Goal: Task Accomplishment & Management: Manage account settings

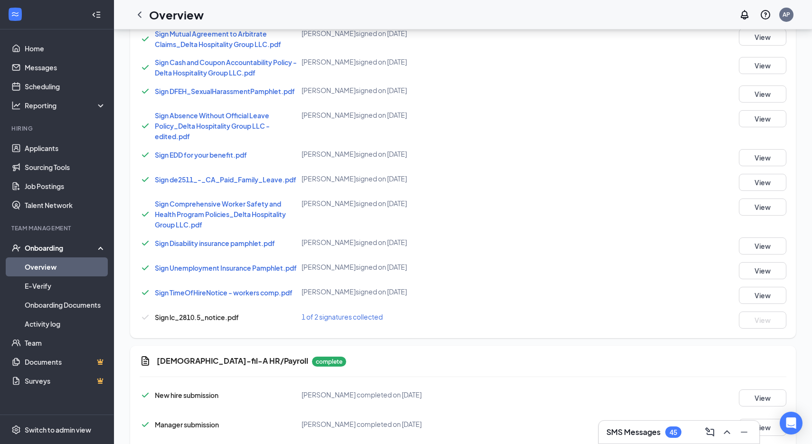
scroll to position [536, 0]
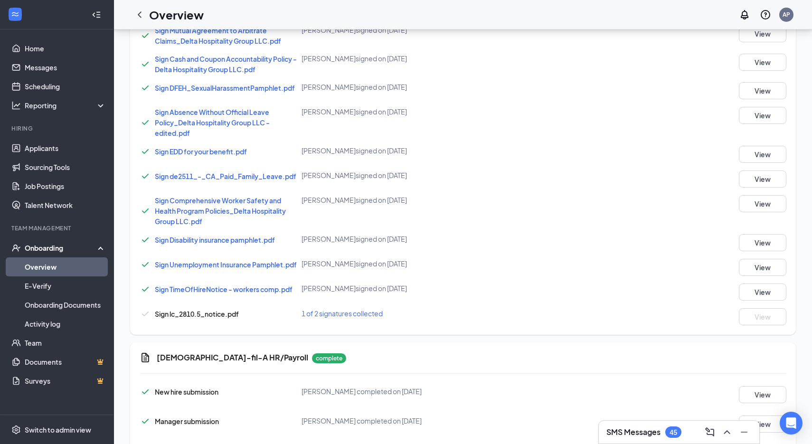
click at [347, 313] on span "1 of 2 signatures collected" at bounding box center [342, 313] width 81 height 9
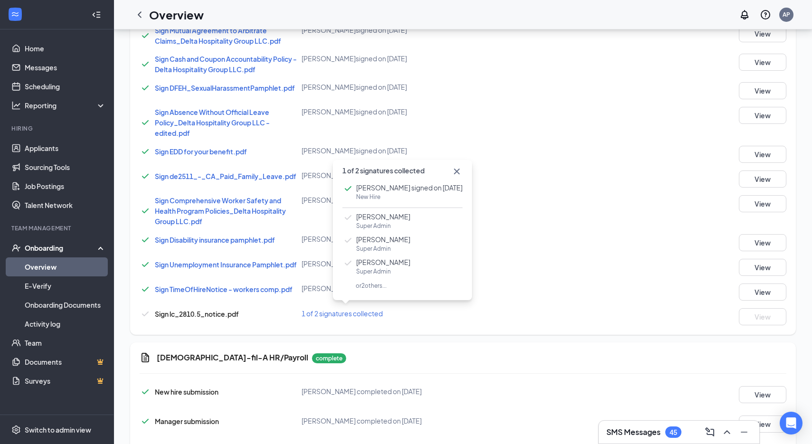
click at [567, 327] on div "Sign Onboarding Documents Sign Rest Breaks and Meal Periods_Delta Hospitality G…" at bounding box center [463, 147] width 666 height 375
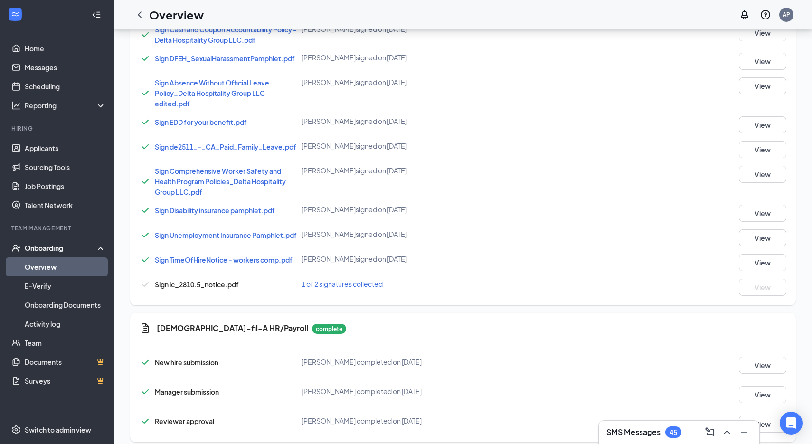
scroll to position [567, 0]
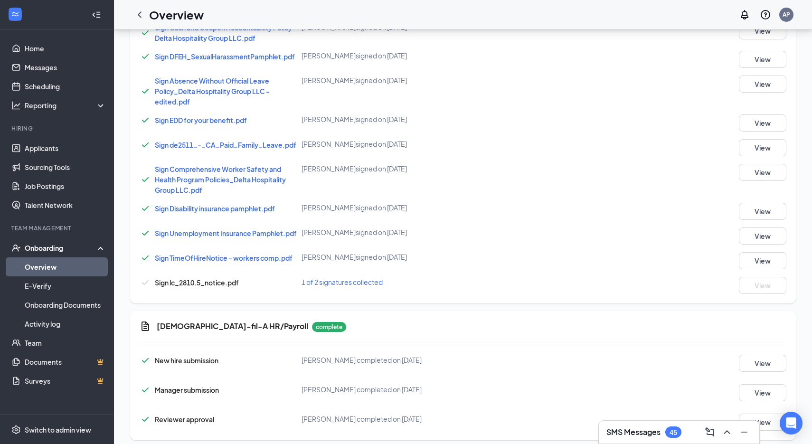
click at [377, 281] on span "1 of 2 signatures collected" at bounding box center [342, 282] width 81 height 9
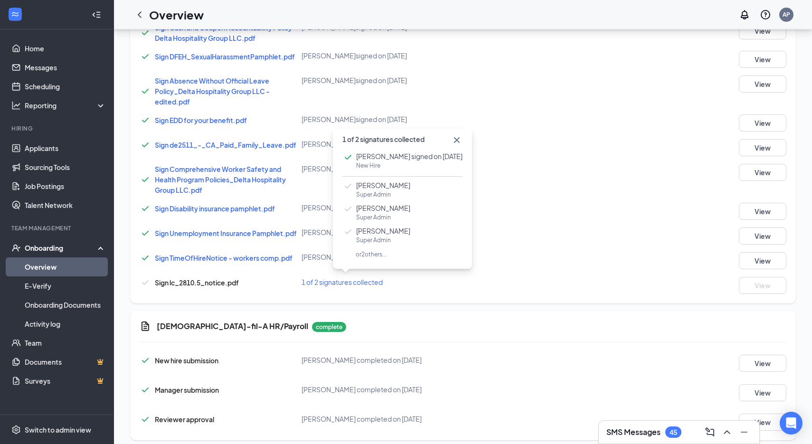
click at [368, 253] on span "or 2 others..." at bounding box center [364, 254] width 44 height 7
click at [424, 287] on div "Sign lc_2810.5_notice.pdf 1 of 2 signatures collected View" at bounding box center [463, 285] width 647 height 17
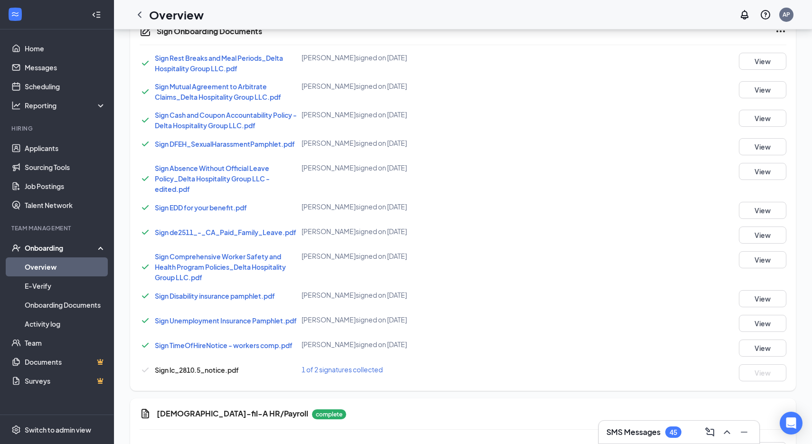
scroll to position [482, 0]
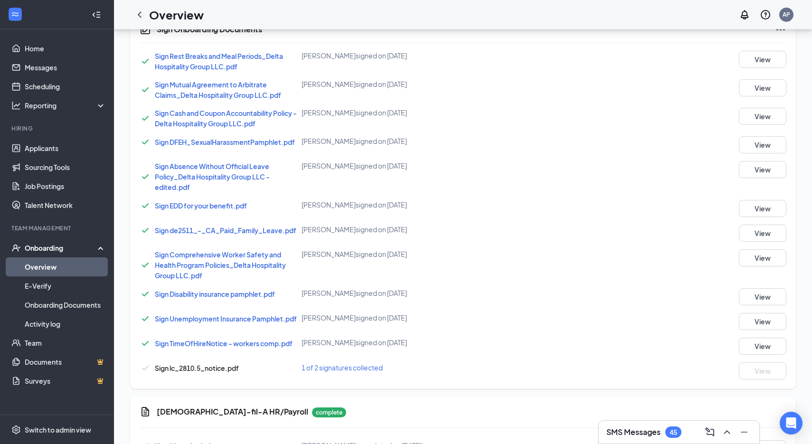
click at [342, 371] on span "1 of 2 signatures collected" at bounding box center [342, 367] width 81 height 9
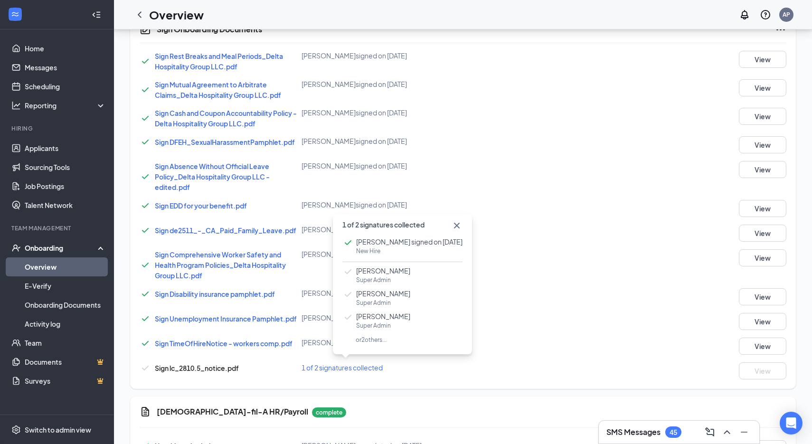
click at [342, 371] on span "1 of 2 signatures collected" at bounding box center [342, 367] width 81 height 9
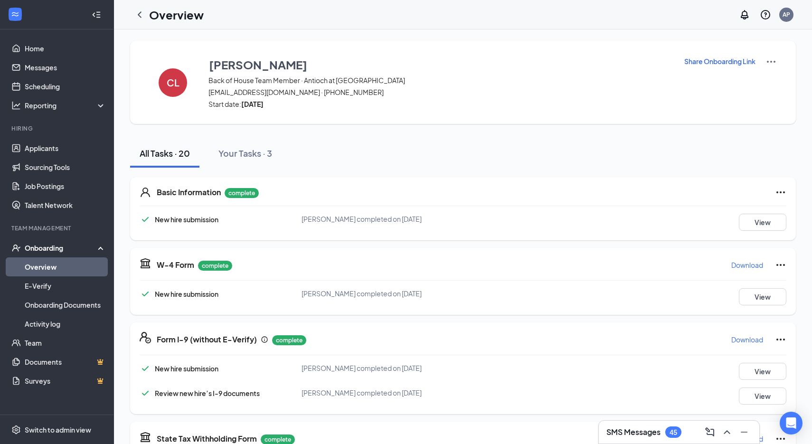
scroll to position [0, 0]
click at [233, 143] on button "Your Tasks · 3" at bounding box center [245, 153] width 73 height 28
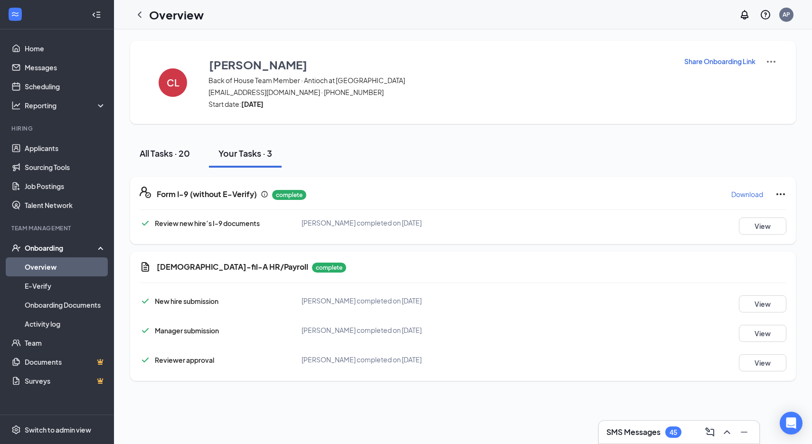
click at [191, 164] on button "All Tasks · 20" at bounding box center [164, 153] width 69 height 28
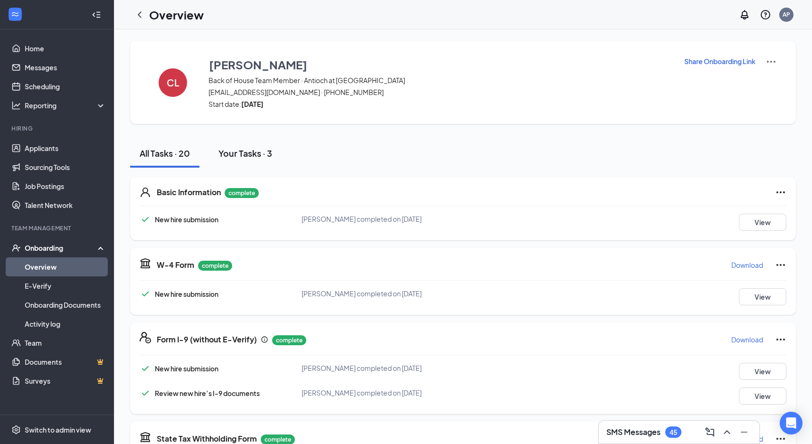
click at [255, 150] on div "Your Tasks · 3" at bounding box center [245, 153] width 54 height 12
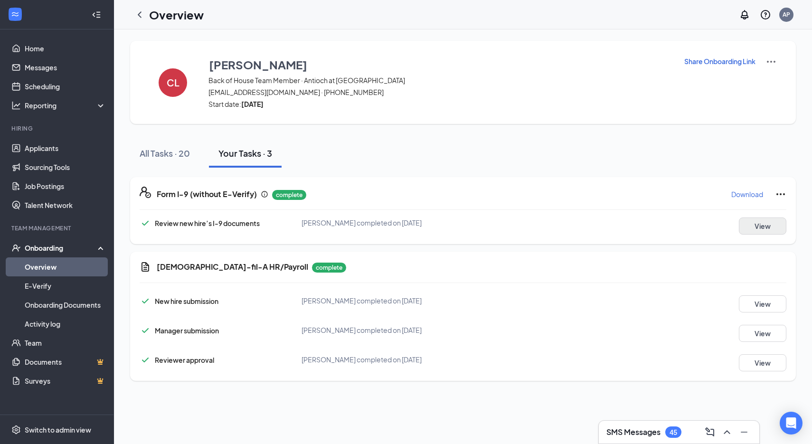
click at [767, 226] on button "View" at bounding box center [762, 225] width 47 height 17
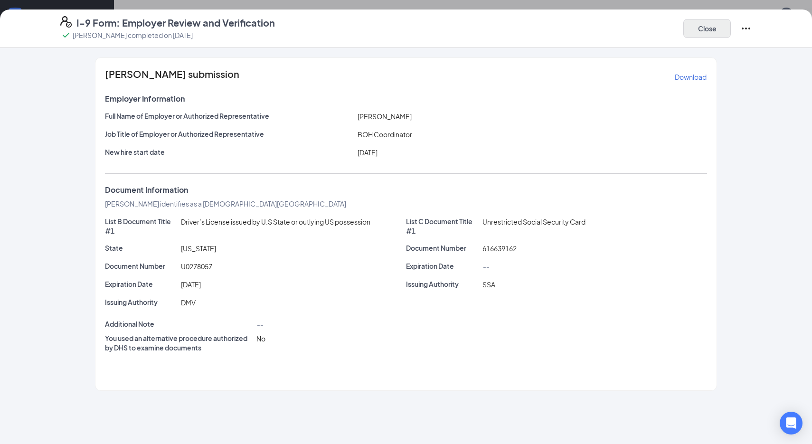
click at [701, 28] on button "Close" at bounding box center [706, 28] width 47 height 19
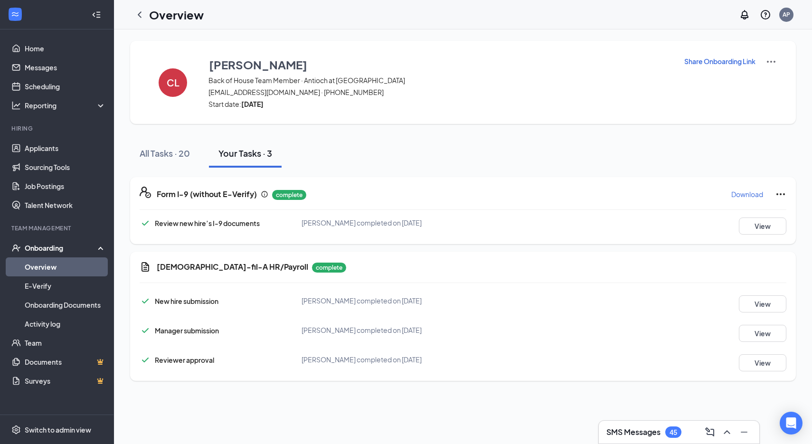
scroll to position [2, 0]
click at [160, 142] on button "All Tasks · 20" at bounding box center [164, 153] width 69 height 28
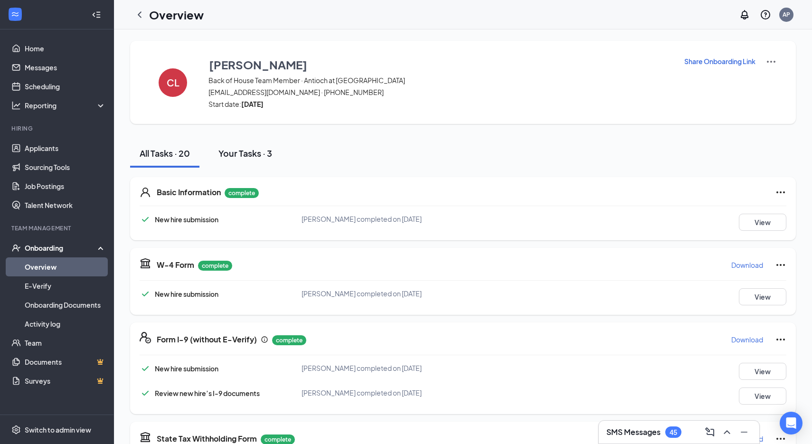
click at [237, 148] on div "Your Tasks · 3" at bounding box center [245, 153] width 54 height 12
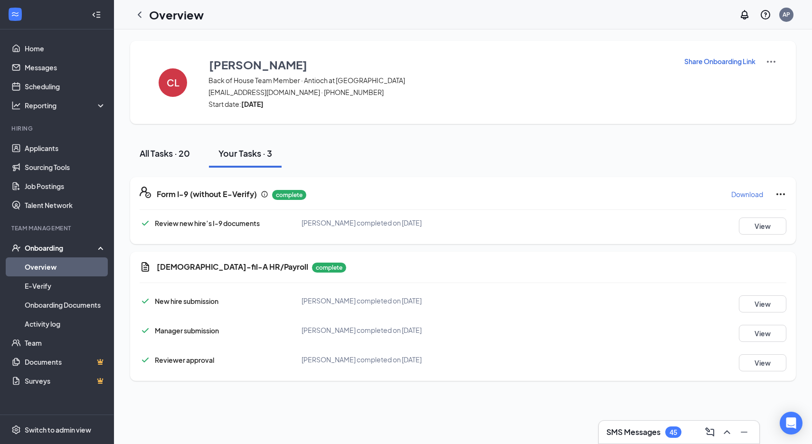
click at [179, 160] on button "All Tasks · 20" at bounding box center [164, 153] width 69 height 28
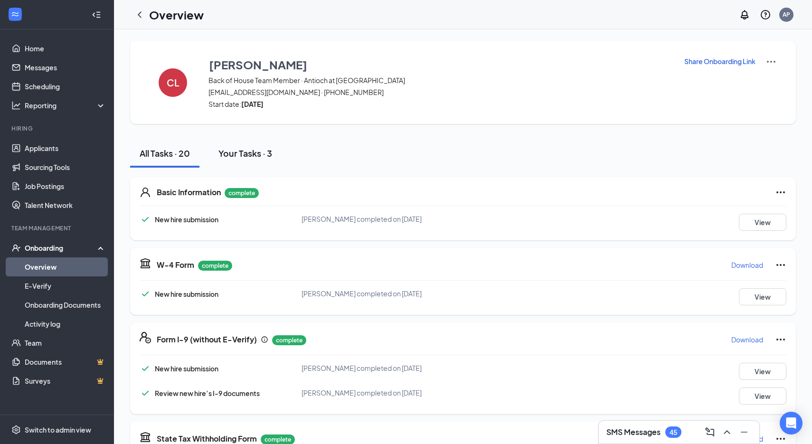
click at [237, 159] on button "Your Tasks · 3" at bounding box center [245, 153] width 73 height 28
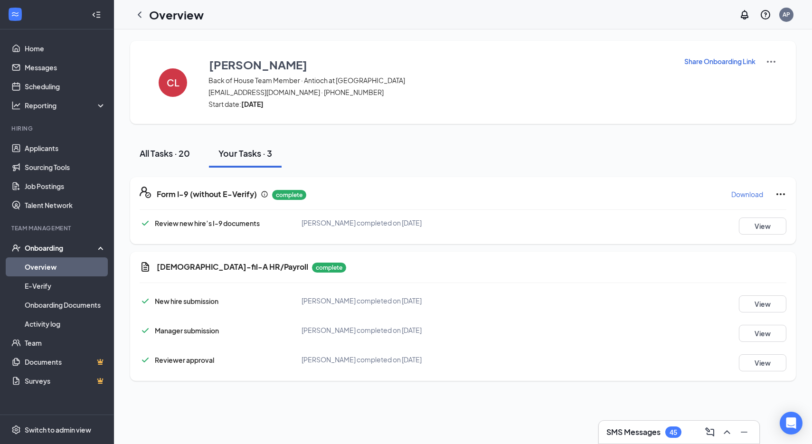
click at [194, 163] on button "All Tasks · 20" at bounding box center [164, 153] width 69 height 28
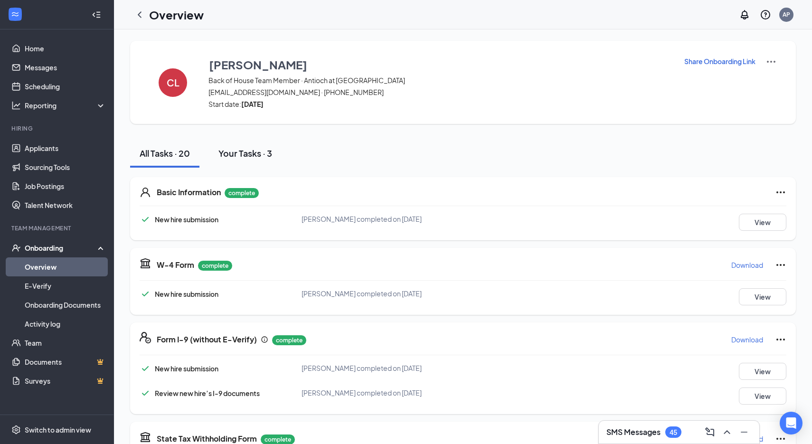
click at [252, 167] on button "Your Tasks · 3" at bounding box center [245, 153] width 73 height 28
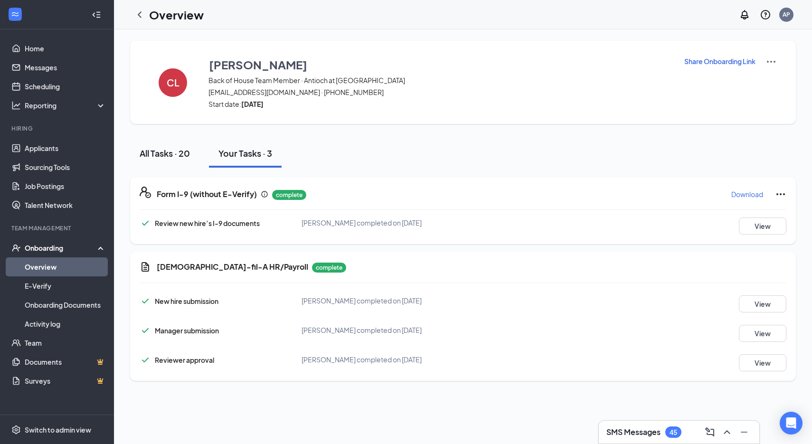
click at [179, 166] on button "All Tasks · 20" at bounding box center [164, 153] width 69 height 28
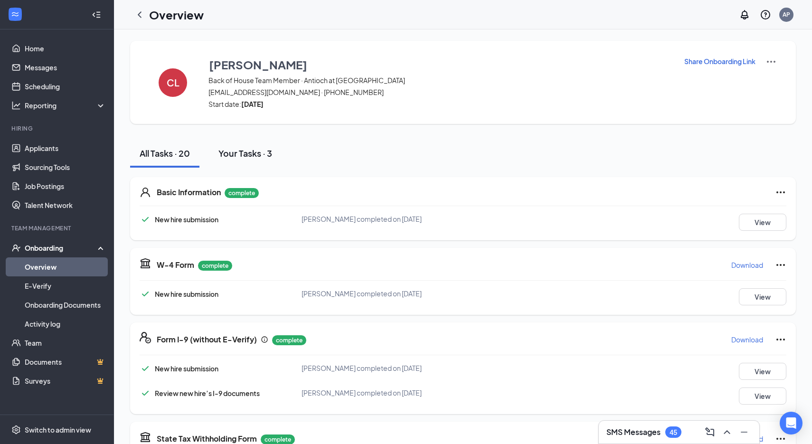
click at [232, 158] on div "Your Tasks · 3" at bounding box center [245, 153] width 54 height 12
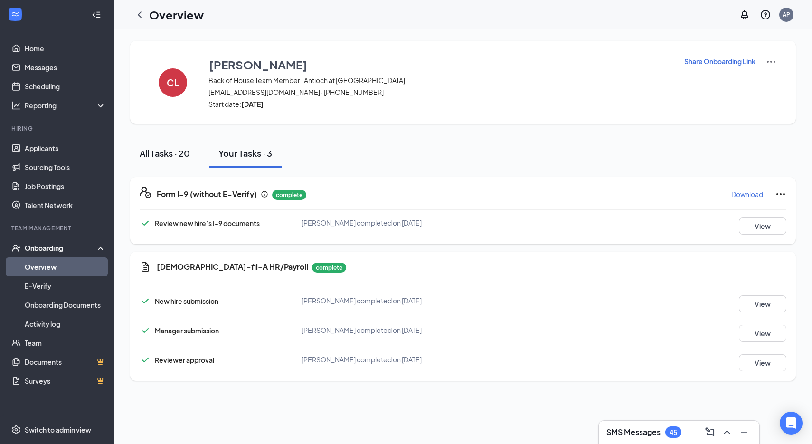
click at [160, 165] on button "All Tasks · 20" at bounding box center [164, 153] width 69 height 28
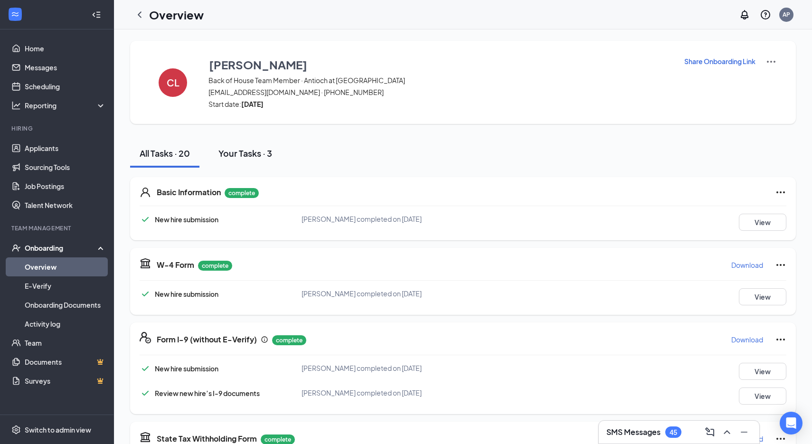
click at [260, 151] on div "Your Tasks · 3" at bounding box center [245, 153] width 54 height 12
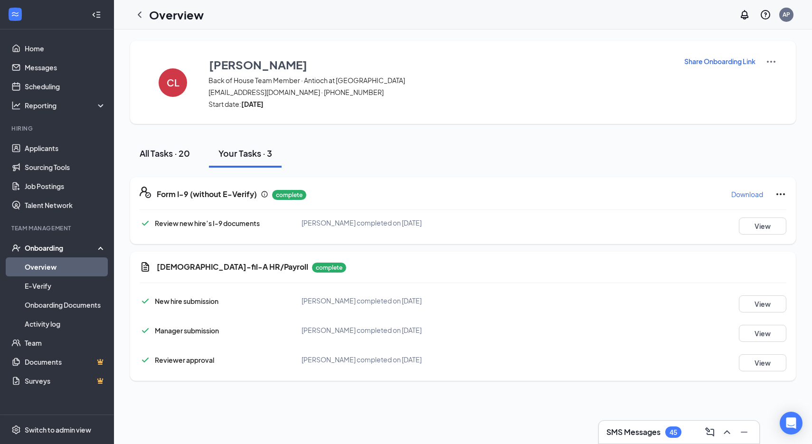
click at [170, 155] on div "All Tasks · 20" at bounding box center [165, 153] width 50 height 12
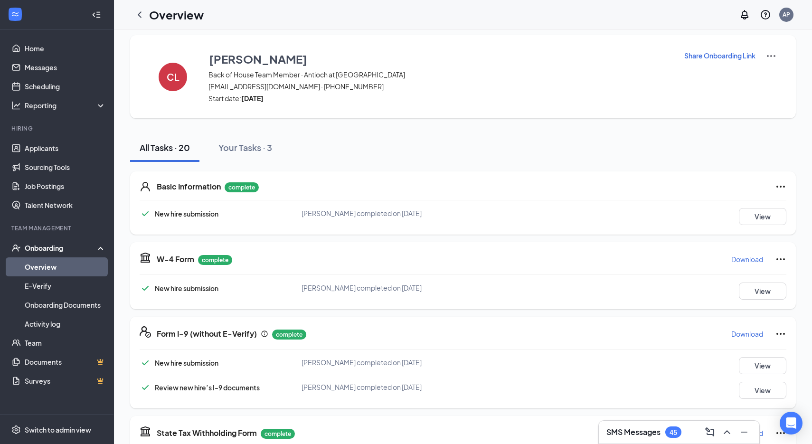
scroll to position [5, 0]
click at [250, 148] on div "Your Tasks · 3" at bounding box center [245, 148] width 54 height 12
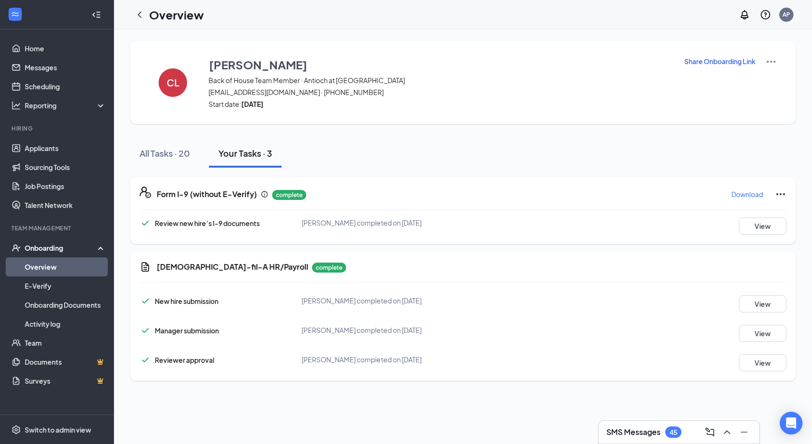
scroll to position [0, 0]
click at [169, 154] on div "All Tasks · 20" at bounding box center [165, 153] width 50 height 12
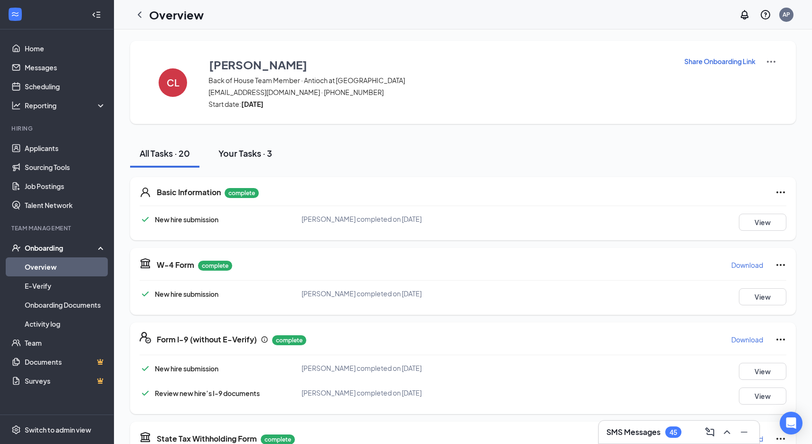
click at [244, 158] on div "Your Tasks · 3" at bounding box center [245, 153] width 54 height 12
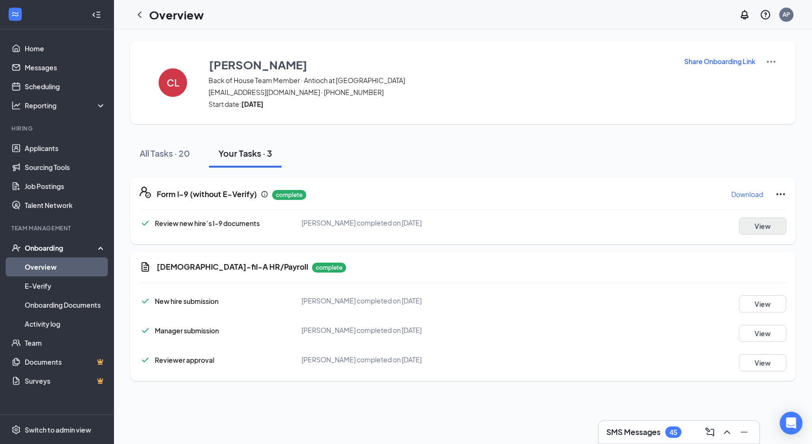
click at [781, 227] on button "View" at bounding box center [762, 225] width 47 height 17
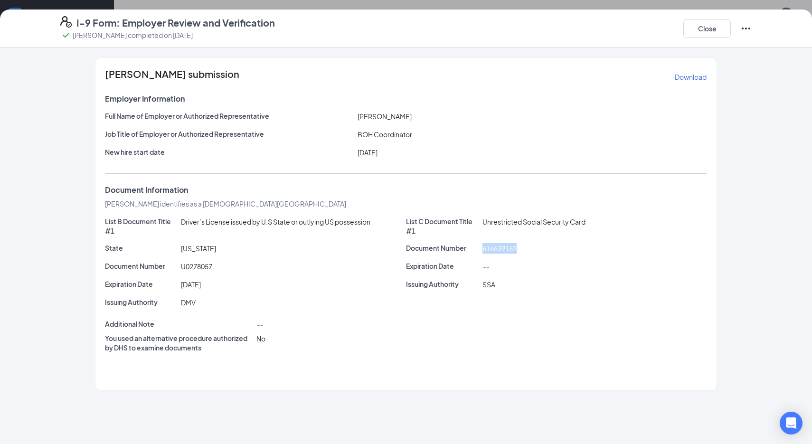
drag, startPoint x: 483, startPoint y: 247, endPoint x: 530, endPoint y: 252, distance: 47.7
click at [530, 252] on div "616639162" at bounding box center [595, 248] width 229 height 10
copy span "616639162"
click at [702, 29] on button "Close" at bounding box center [706, 28] width 47 height 19
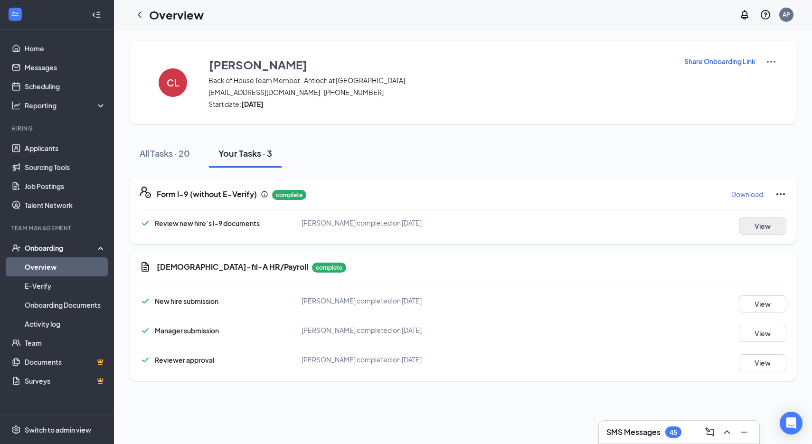
click at [754, 228] on button "View" at bounding box center [762, 225] width 47 height 17
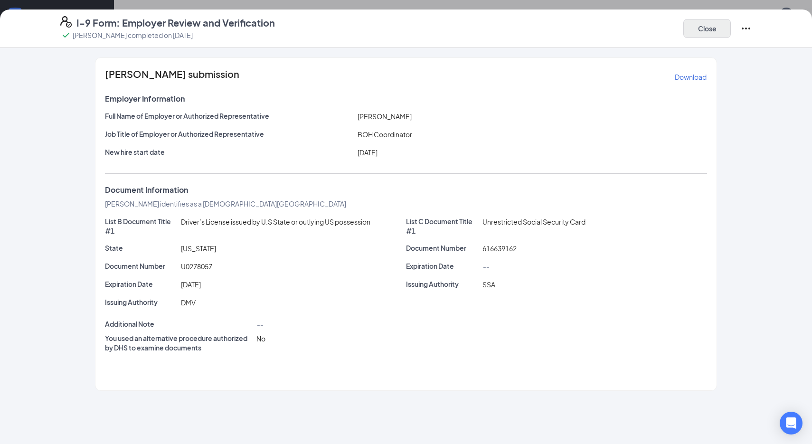
click at [707, 30] on button "Close" at bounding box center [706, 28] width 47 height 19
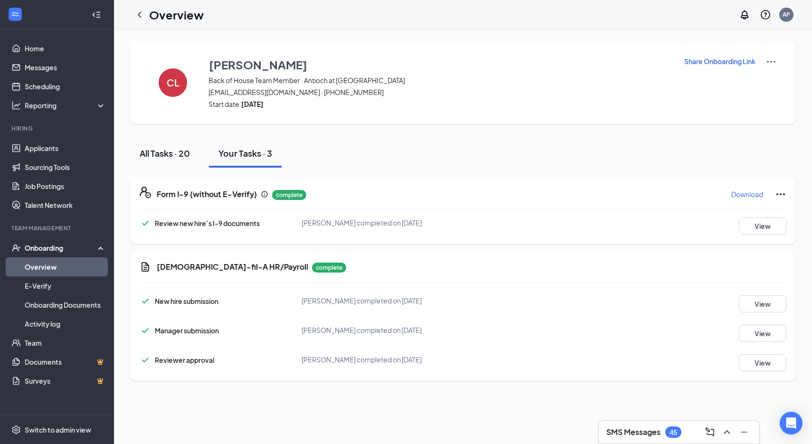
click at [168, 155] on div "All Tasks · 20" at bounding box center [165, 153] width 50 height 12
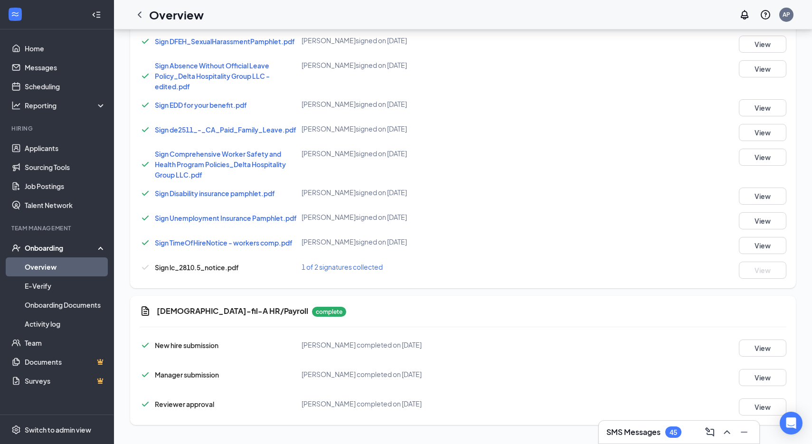
scroll to position [583, 0]
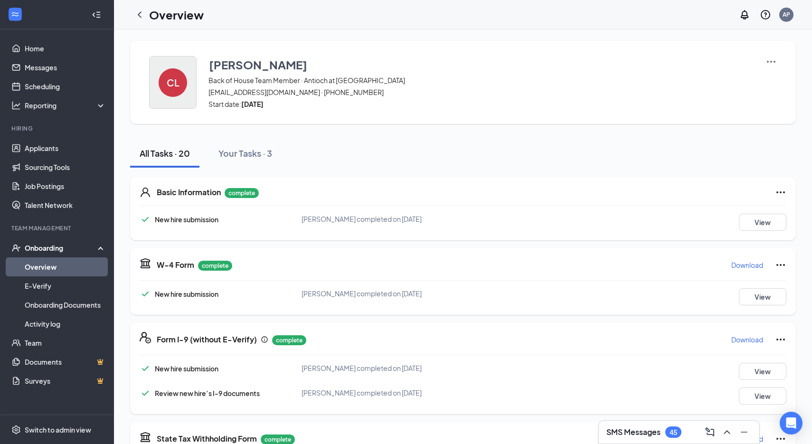
click at [181, 78] on div "CL" at bounding box center [173, 82] width 28 height 28
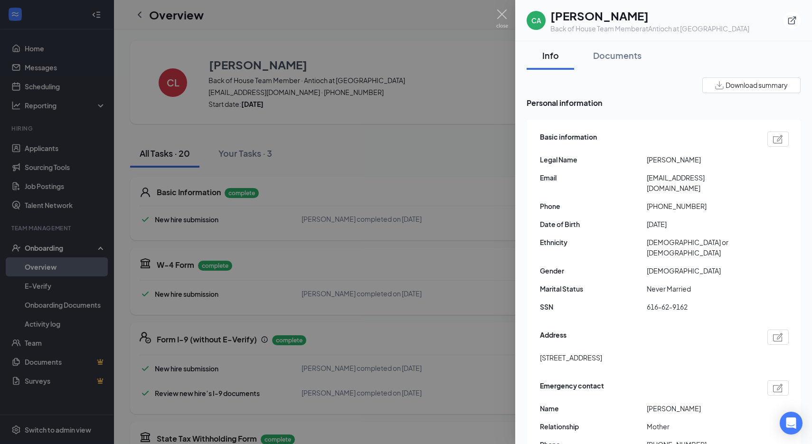
click at [450, 92] on div at bounding box center [406, 222] width 812 height 444
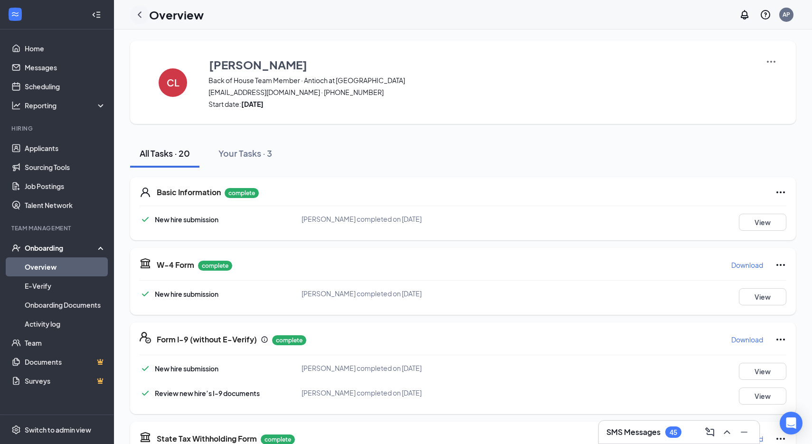
click at [138, 10] on icon "ChevronLeft" at bounding box center [139, 14] width 11 height 11
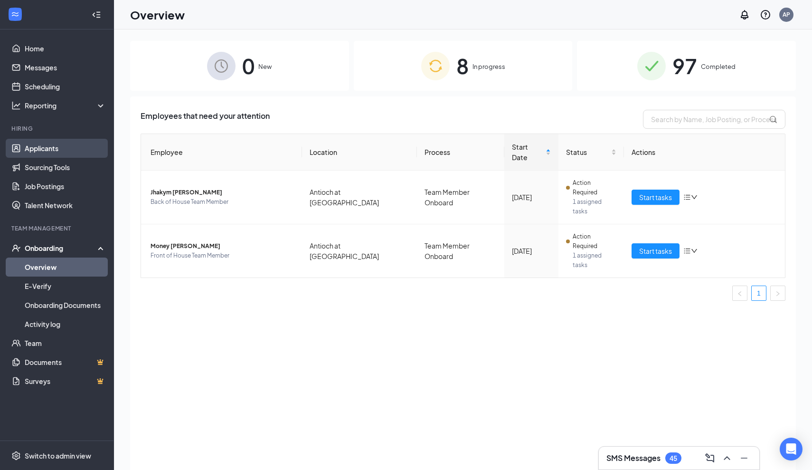
click at [54, 154] on link "Applicants" at bounding box center [65, 148] width 81 height 19
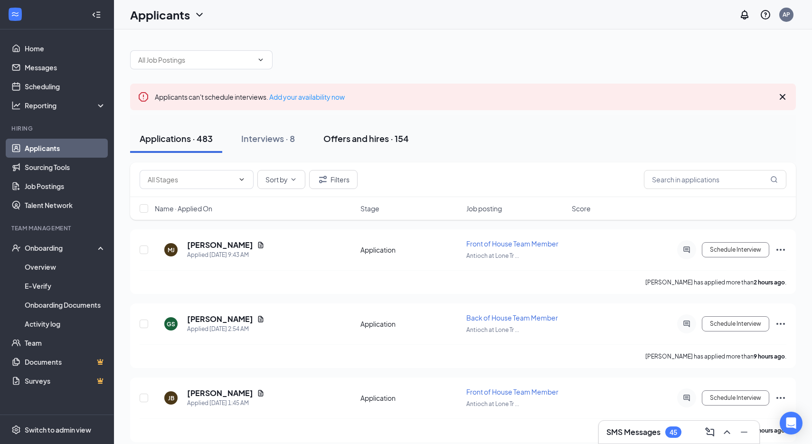
click at [361, 141] on div "Offers and hires · 154" at bounding box center [365, 138] width 85 height 12
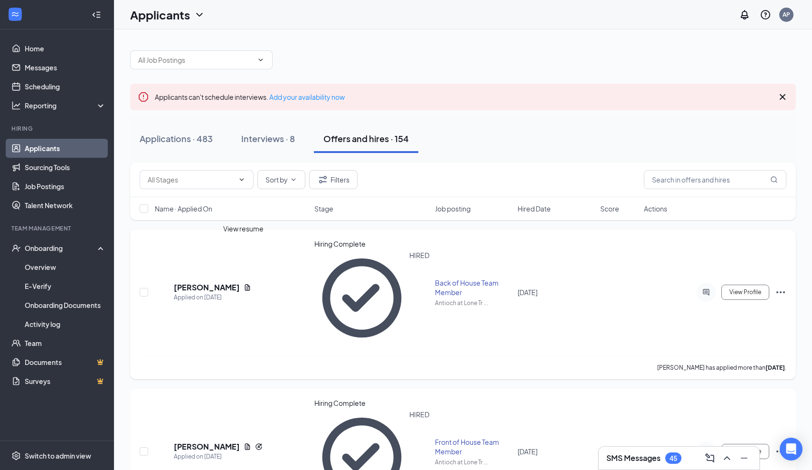
click at [247, 283] on icon "Document" at bounding box center [248, 287] width 8 height 8
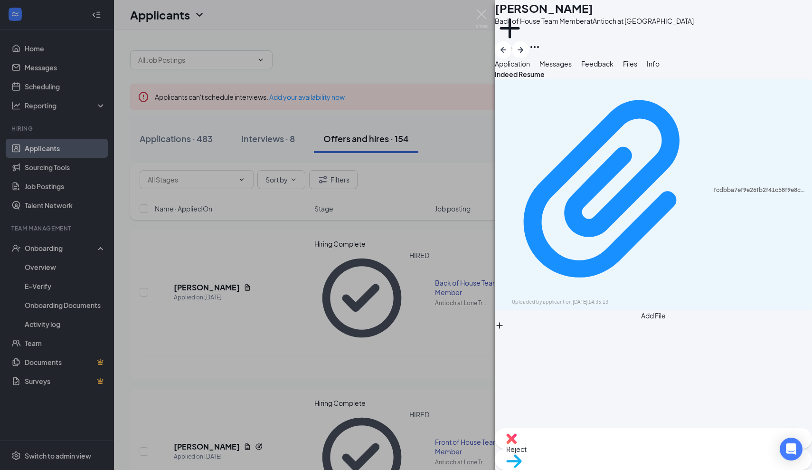
click at [631, 122] on div "fcdbba7ef9e26fb2f41c58f9e8cf14df.pdf Uploaded by applicant on [DATE] 14:35:13" at bounding box center [653, 194] width 317 height 231
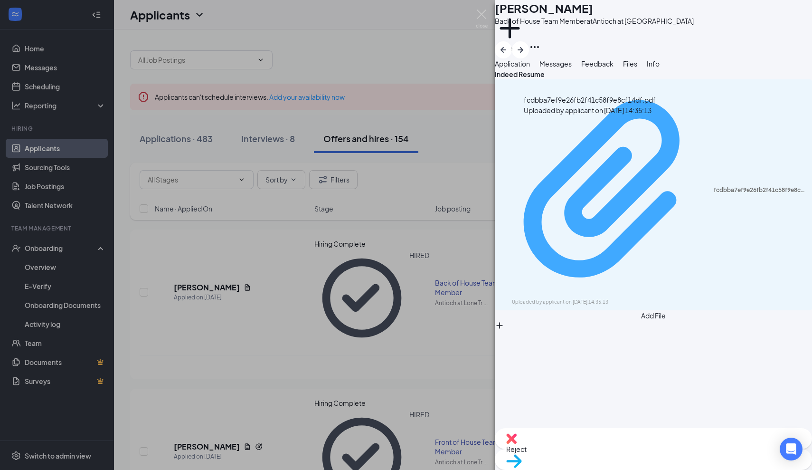
click at [714, 186] on div "fcdbba7ef9e26fb2f41c58f9e8cf14df.pdf" at bounding box center [760, 190] width 93 height 8
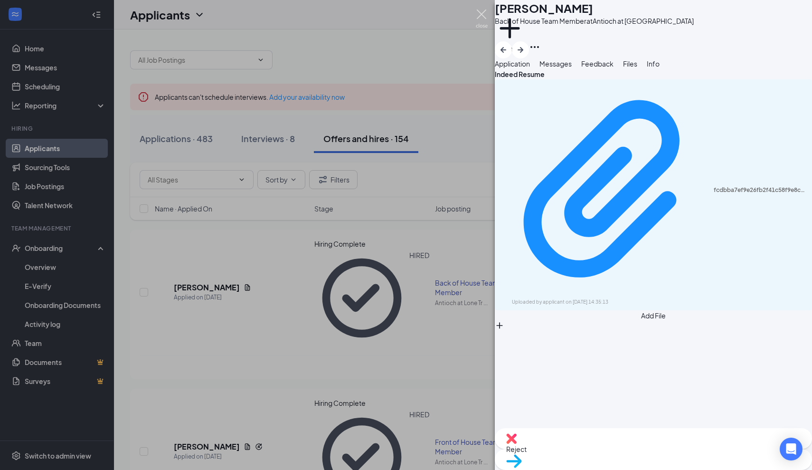
click at [481, 19] on img at bounding box center [482, 18] width 12 height 19
